Goal: Go to known website: Access a specific website the user already knows

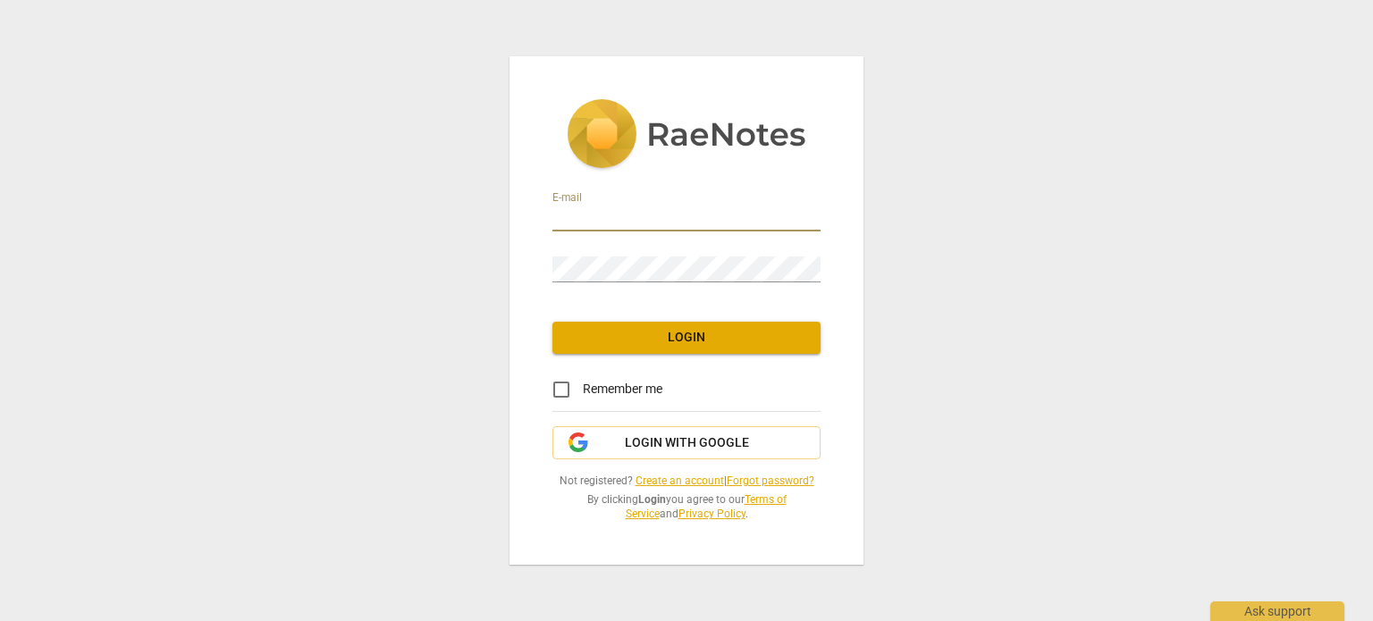
click at [635, 214] on input "email" at bounding box center [686, 219] width 268 height 26
type input "lewiserin741@gmail.com"
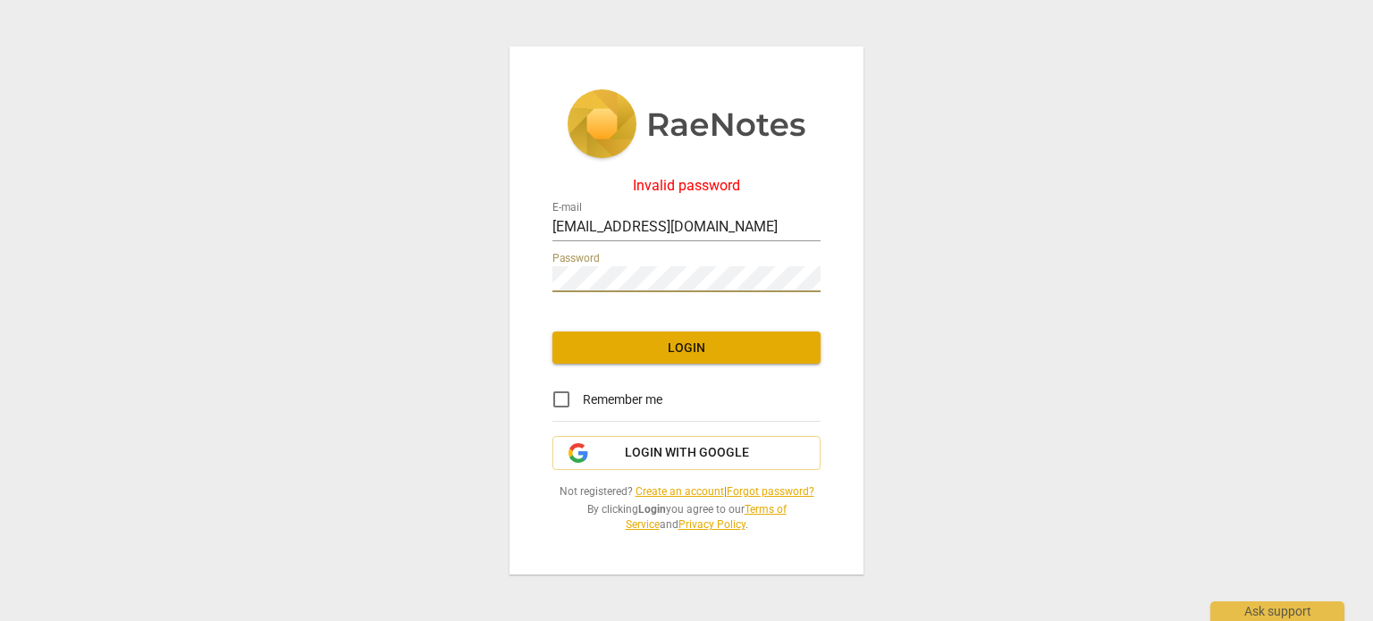
click at [524, 260] on div "Invalid password E-mail lewiserin741@gmail.com Password Login Remember me Login…" at bounding box center [686, 310] width 354 height 529
click at [538, 282] on div "Invalid password E-mail lewiserin741@gmail.com Password Login Remember me Login…" at bounding box center [686, 310] width 354 height 529
click at [713, 457] on span "Login with Google" at bounding box center [687, 453] width 124 height 18
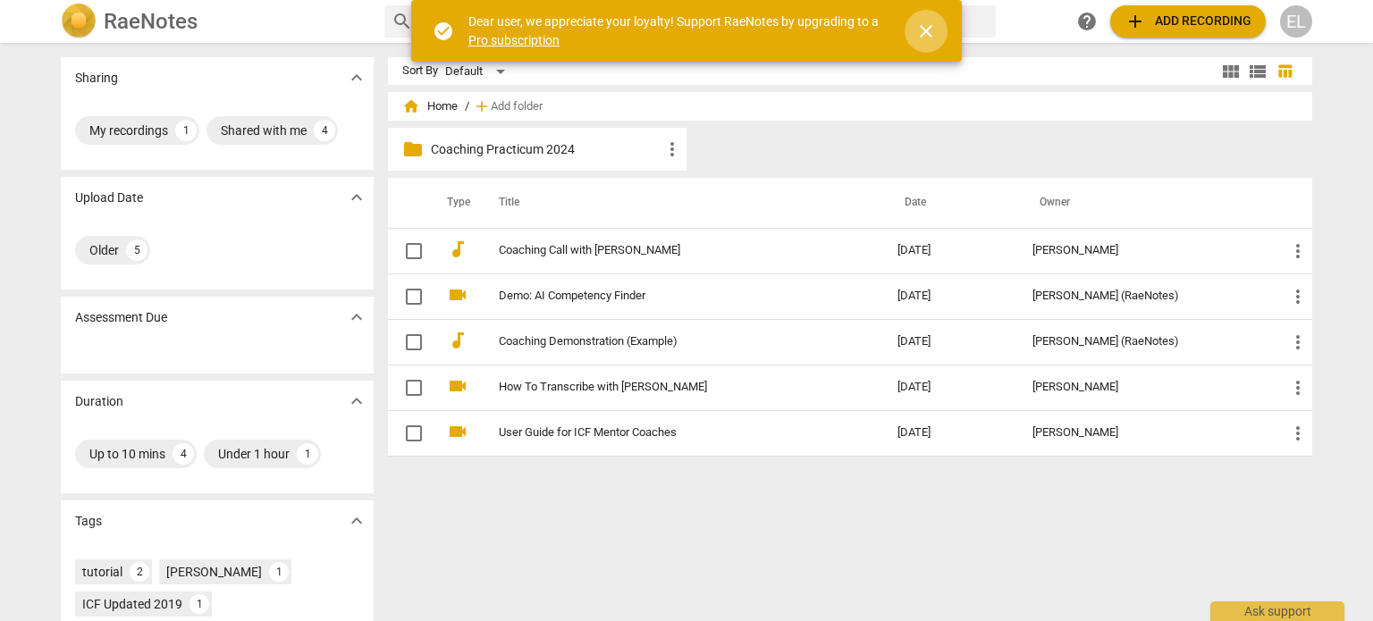
click at [926, 28] on span "close" at bounding box center [925, 31] width 21 height 21
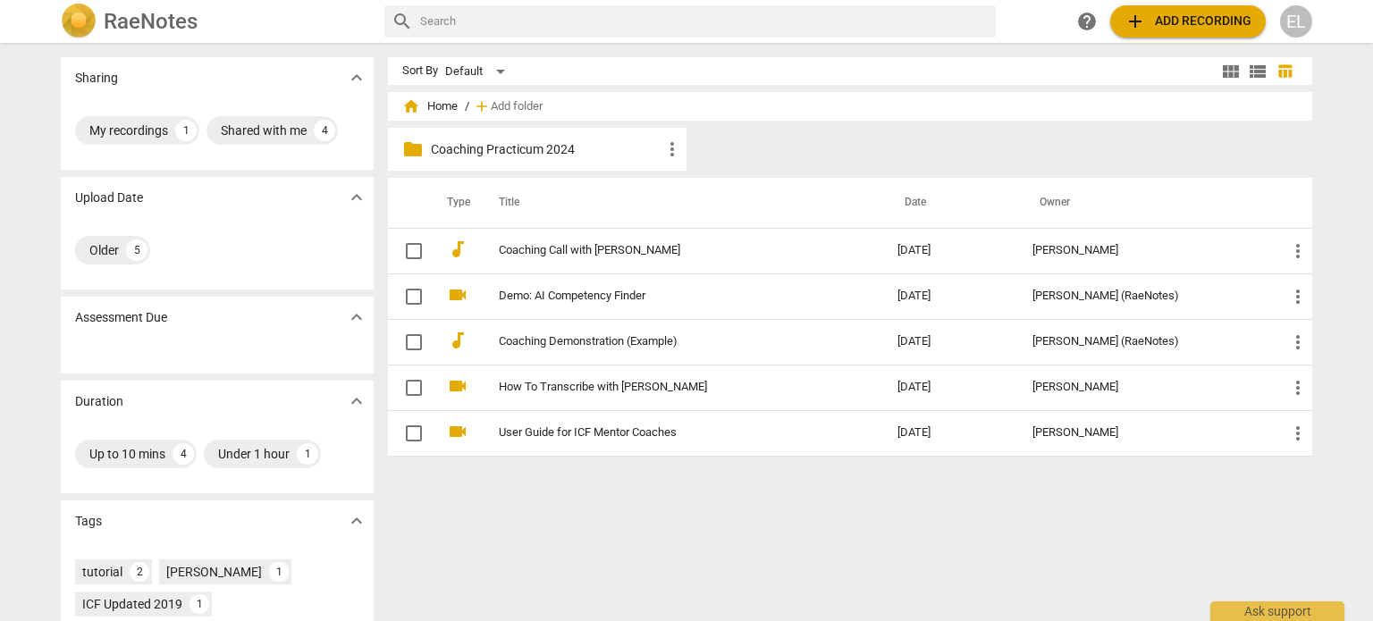
click at [509, 148] on p "Coaching Practicum 2024" at bounding box center [546, 149] width 231 height 19
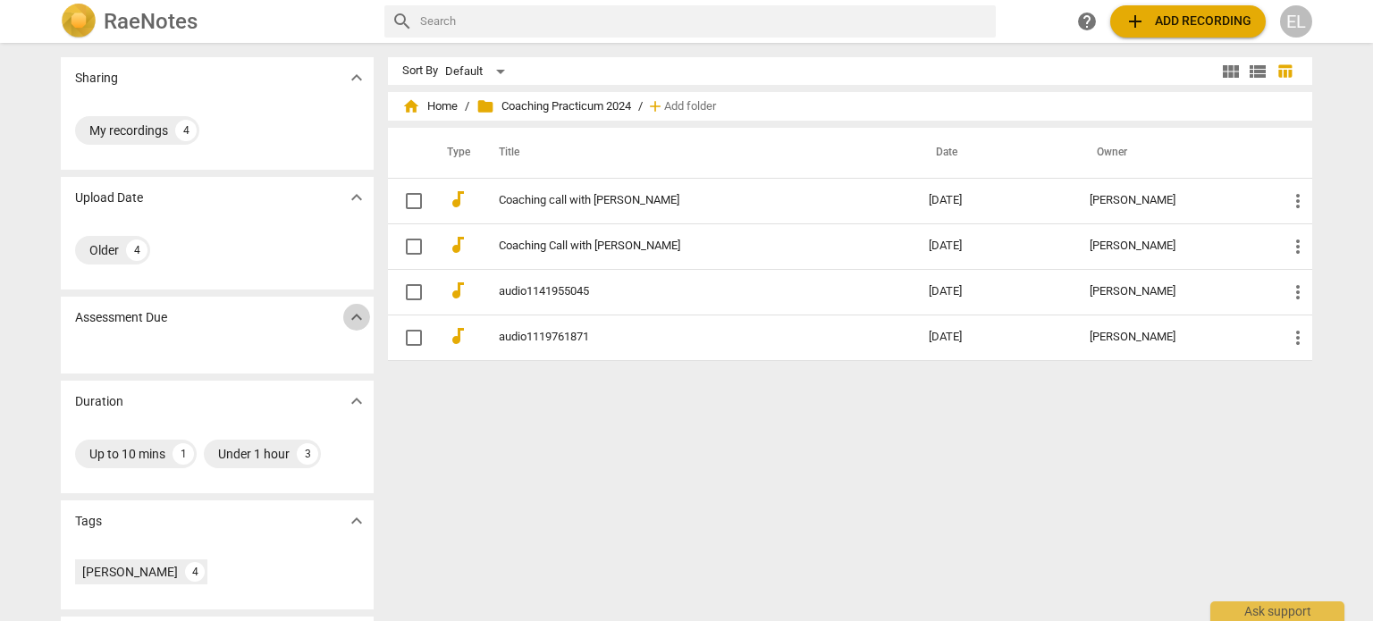
click at [346, 320] on span "expand_more" at bounding box center [356, 317] width 21 height 21
